Goal: Transaction & Acquisition: Purchase product/service

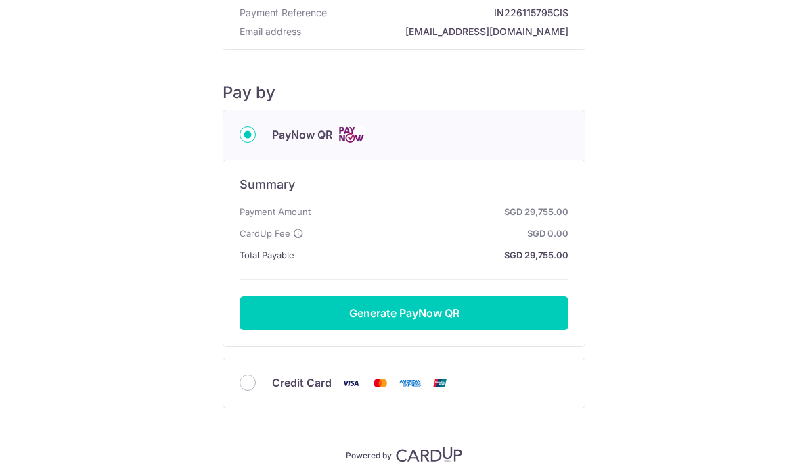
scroll to position [93, 0]
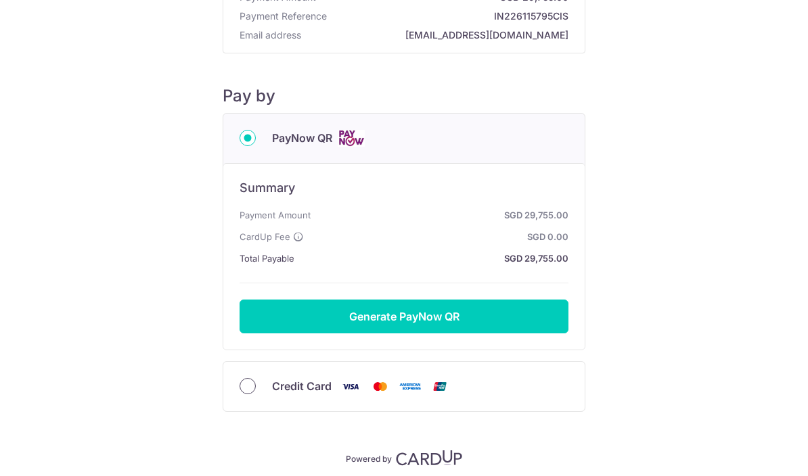
click at [246, 394] on input "Credit Card" at bounding box center [248, 386] width 16 height 16
radio input "true"
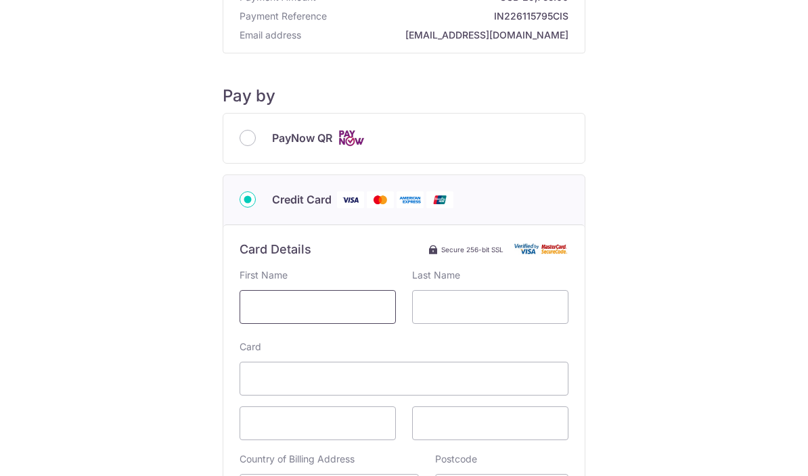
click at [293, 305] on input "text" at bounding box center [318, 307] width 156 height 34
type input "H"
type input "HIROKI"
click at [460, 317] on input "text" at bounding box center [490, 307] width 156 height 34
type input "M"
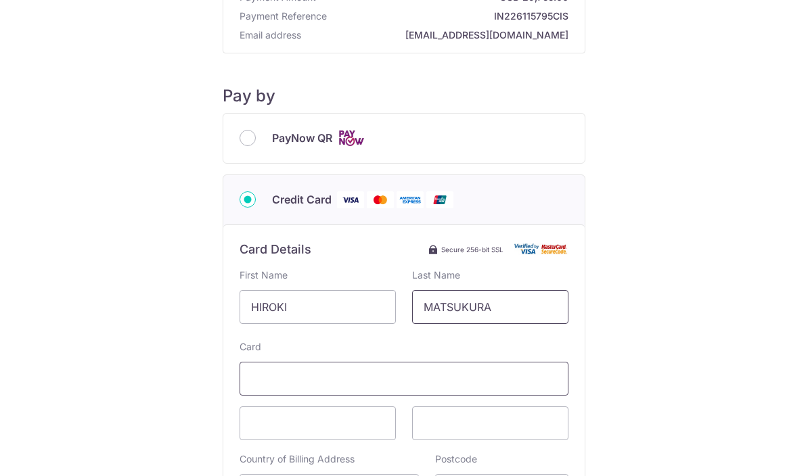
type input "MATSUKURA"
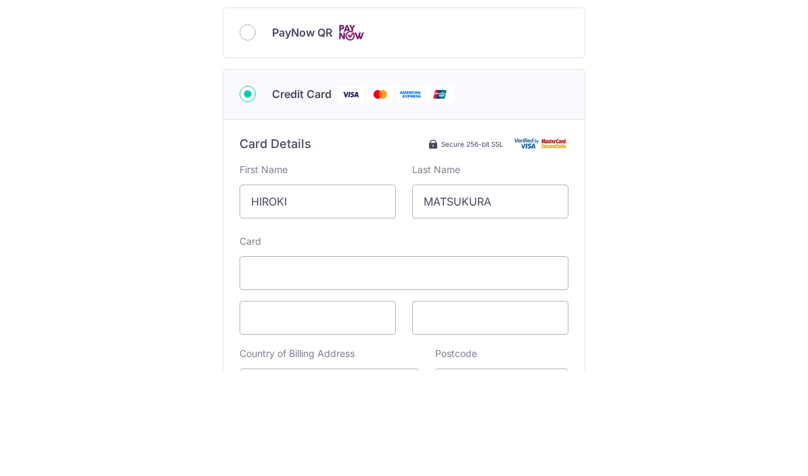
scroll to position [59, 0]
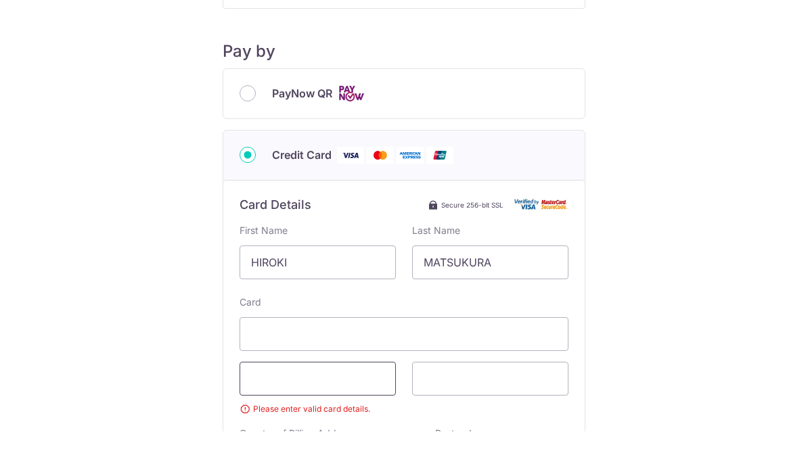
click at [315, 407] on span at bounding box center [318, 424] width 156 height 34
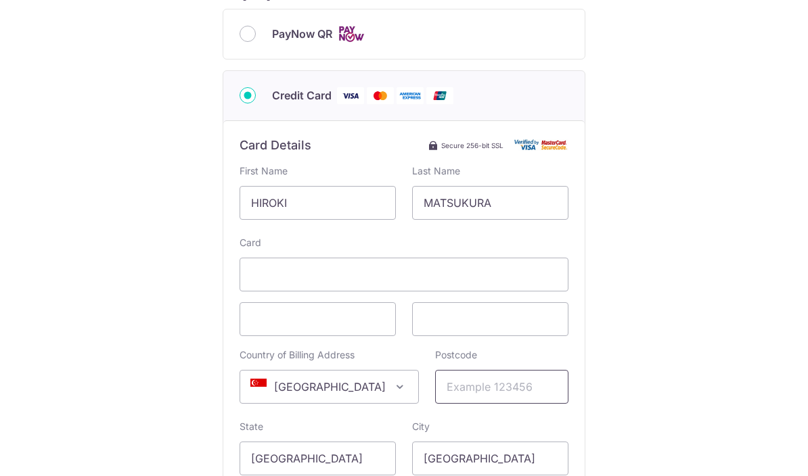
scroll to position [209, 0]
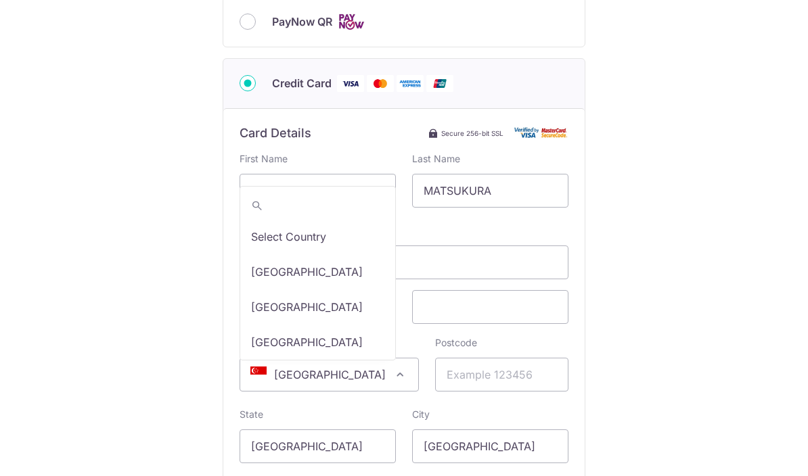
click at [392, 367] on span at bounding box center [400, 375] width 16 height 16
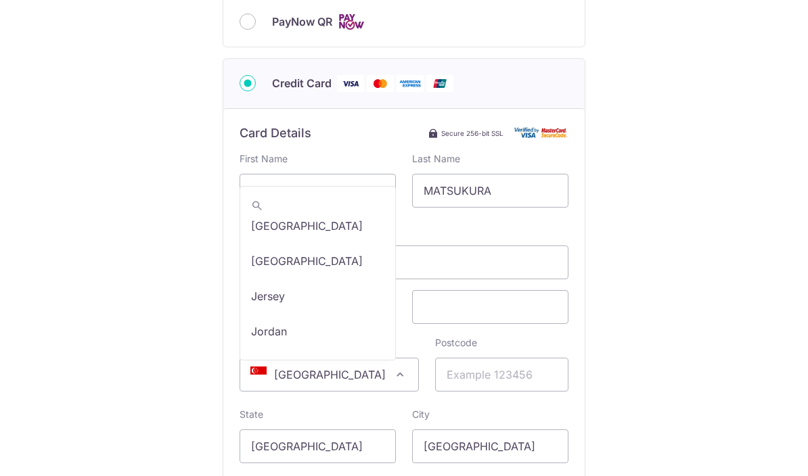
scroll to position [3984, 0]
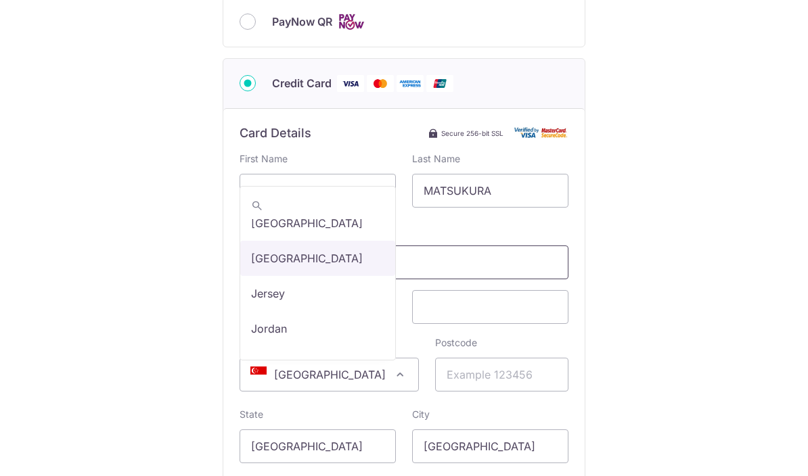
select select "114"
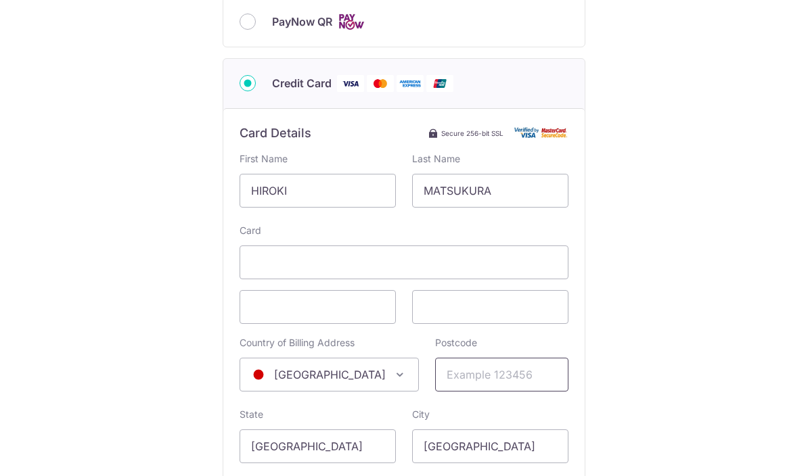
click at [461, 358] on input "Postcode" at bounding box center [501, 375] width 133 height 34
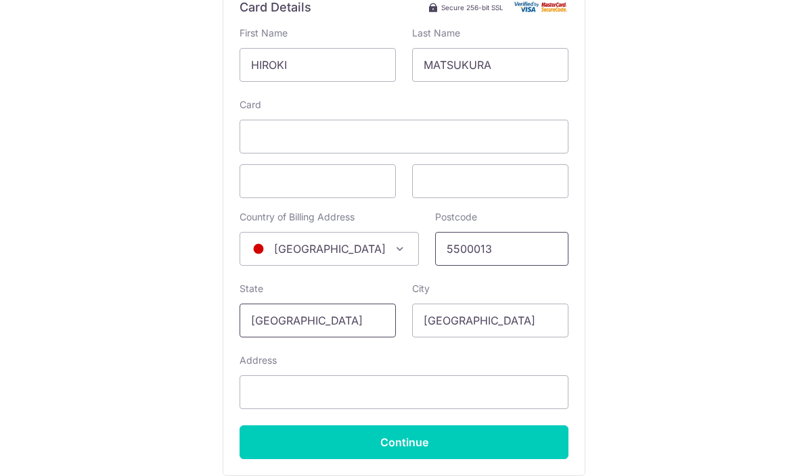
type input "5500013"
click at [344, 304] on input "[GEOGRAPHIC_DATA]" at bounding box center [318, 321] width 156 height 34
type input "S"
type input "O"
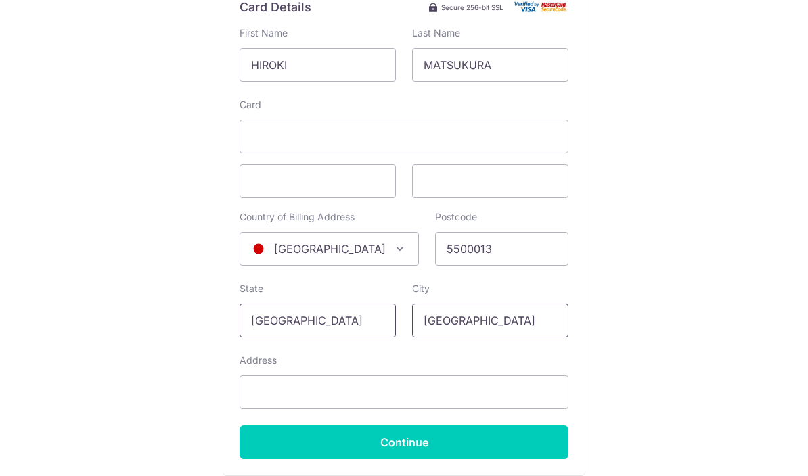
type input "[GEOGRAPHIC_DATA]"
click at [518, 304] on input "[GEOGRAPHIC_DATA]" at bounding box center [490, 321] width 156 height 34
type input "S"
type input "[GEOGRAPHIC_DATA]"
click at [438, 375] on input "Address" at bounding box center [404, 392] width 329 height 34
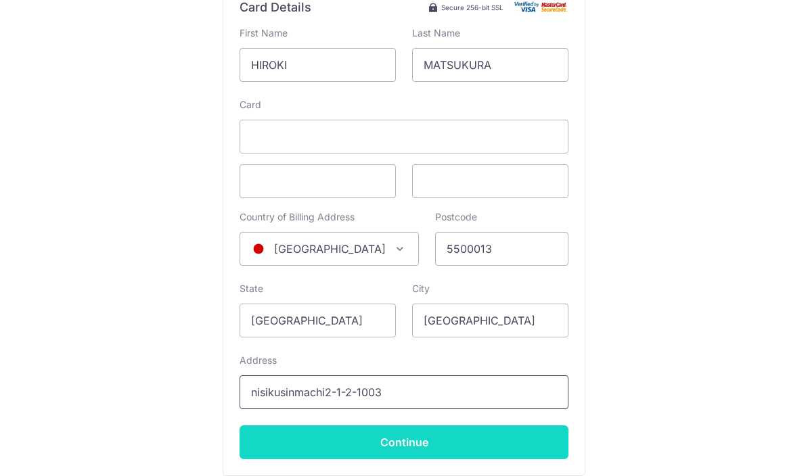
type input "nisikusinmachi2-1-2-1003"
click at [461, 426] on input "Continue" at bounding box center [404, 443] width 329 height 34
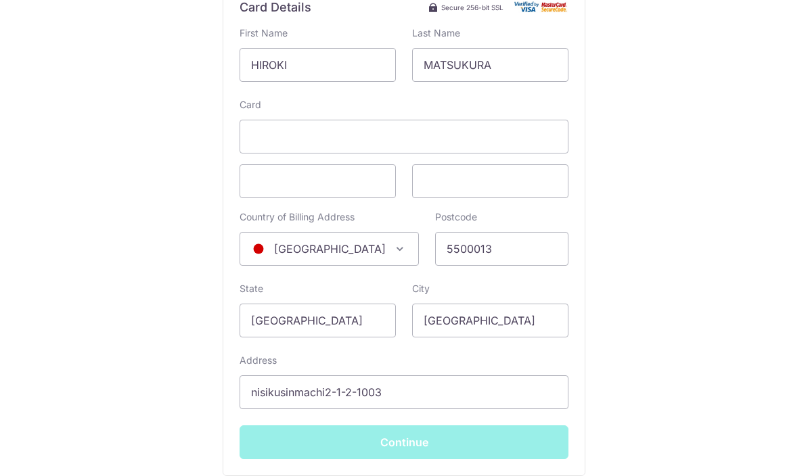
type input "**** 0005"
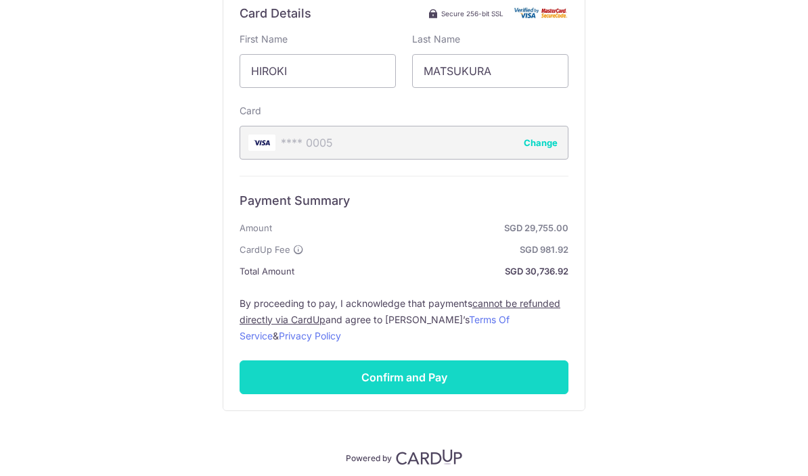
scroll to position [328, 0]
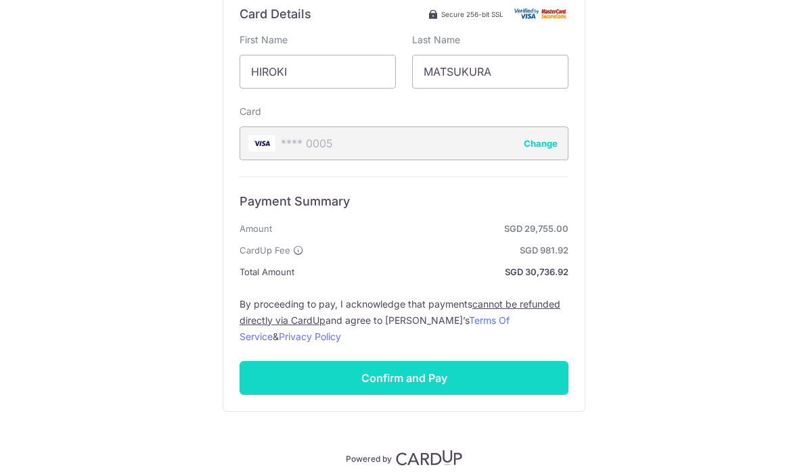
click at [423, 361] on input "Confirm and Pay" at bounding box center [404, 378] width 329 height 34
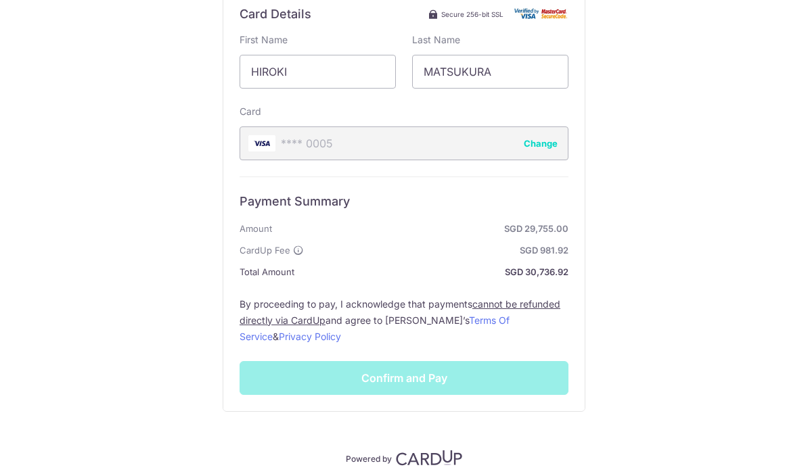
click at [370, 334] on div "Payment Summary Amount SGD 29,755.00 CardUp Fee SGD 981.92 Total Amount SGD 30,…" at bounding box center [404, 286] width 329 height 219
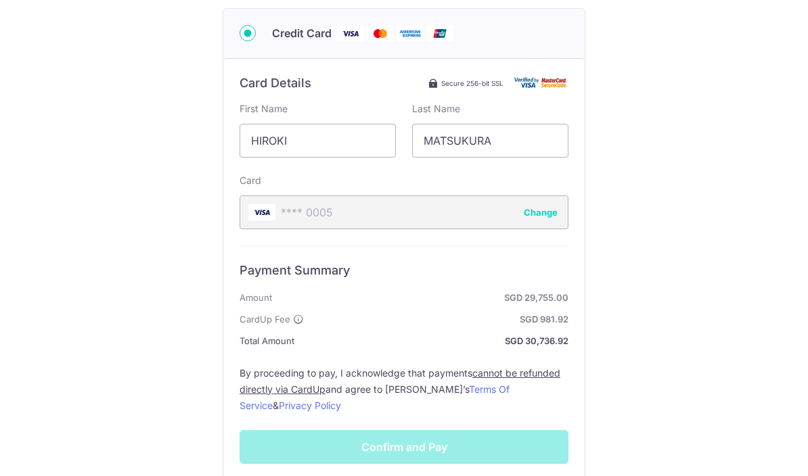
scroll to position [282, 0]
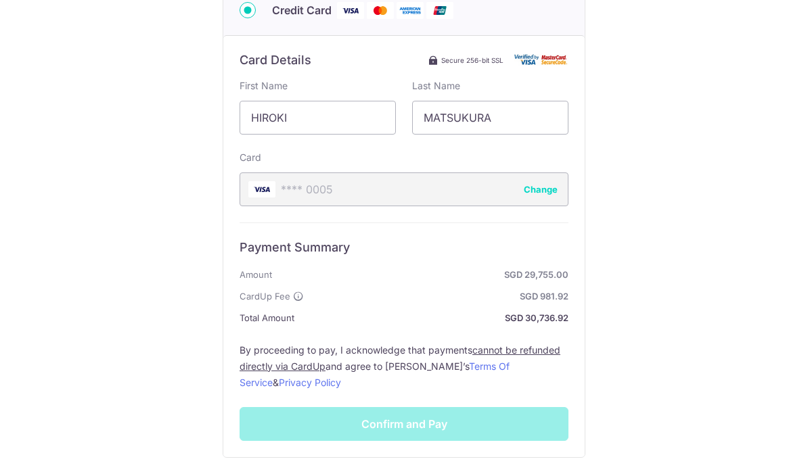
click at [472, 385] on div "Payment Summary Amount SGD 29,755.00 CardUp Fee SGD 981.92 Total Amount SGD 30,…" at bounding box center [404, 332] width 329 height 219
click at [510, 366] on div "Payment Summary Amount SGD 29,755.00 CardUp Fee SGD 981.92 Total Amount SGD 30,…" at bounding box center [404, 332] width 329 height 219
